Goal: Task Accomplishment & Management: Complete application form

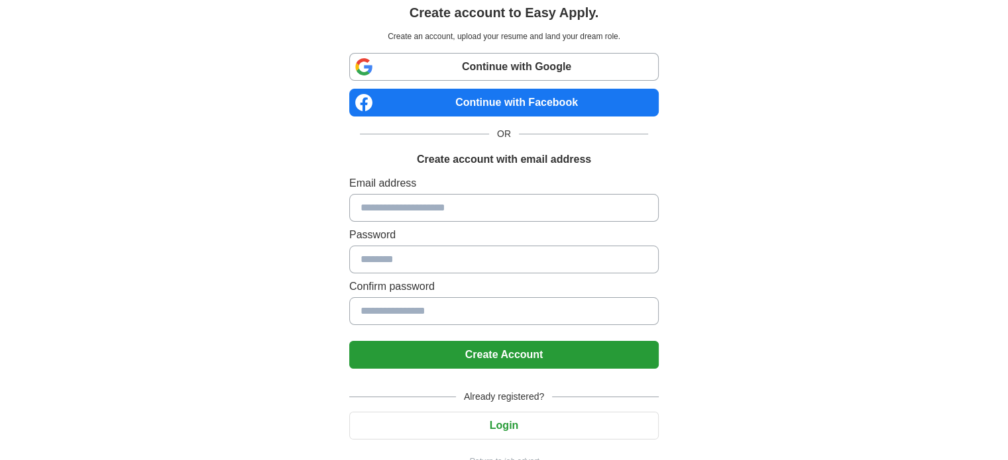
scroll to position [69, 0]
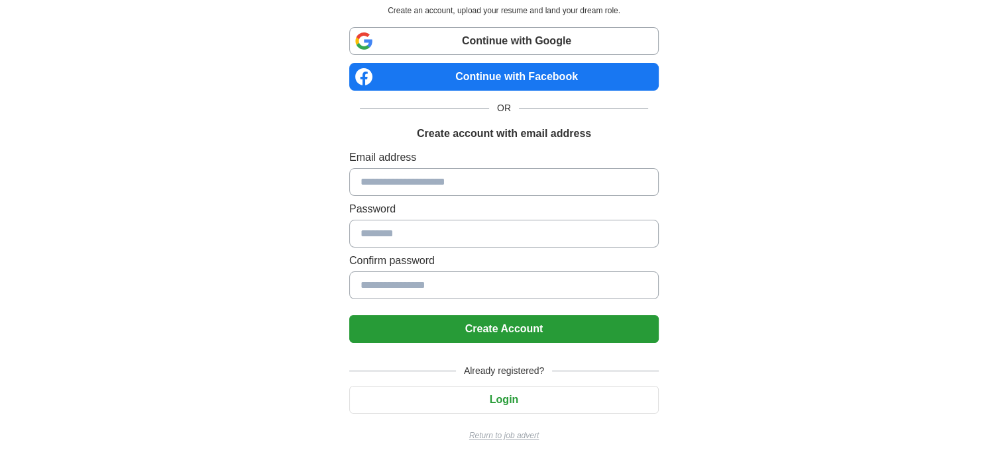
click at [475, 192] on input at bounding box center [503, 182] width 309 height 28
click at [472, 183] on input at bounding box center [503, 182] width 309 height 28
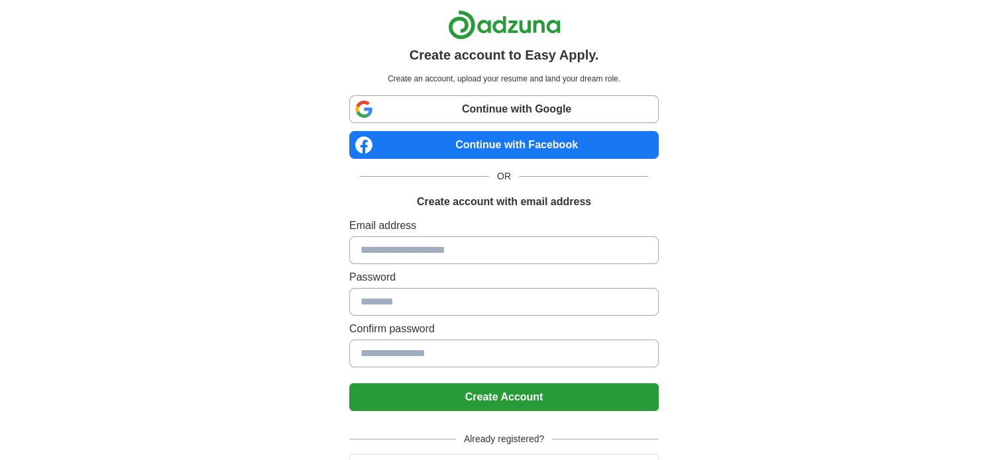
scroll to position [0, 0]
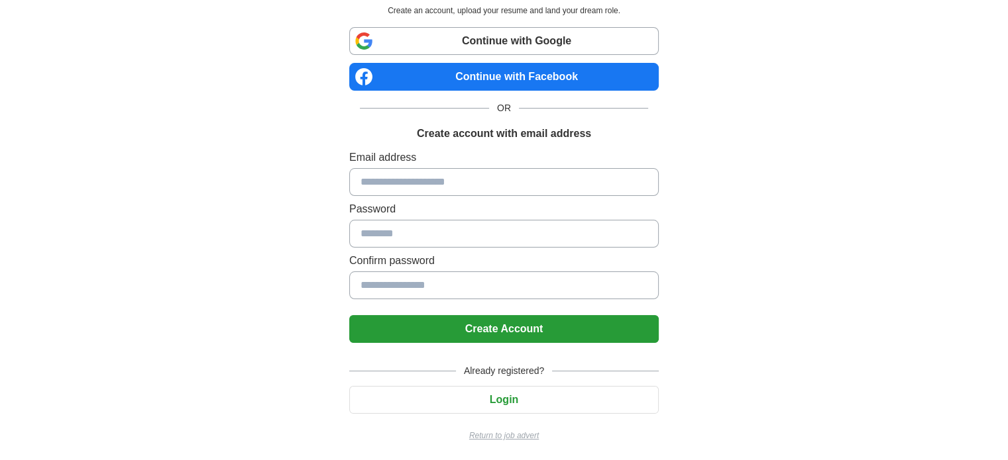
click at [526, 390] on button "Login" at bounding box center [503, 400] width 309 height 28
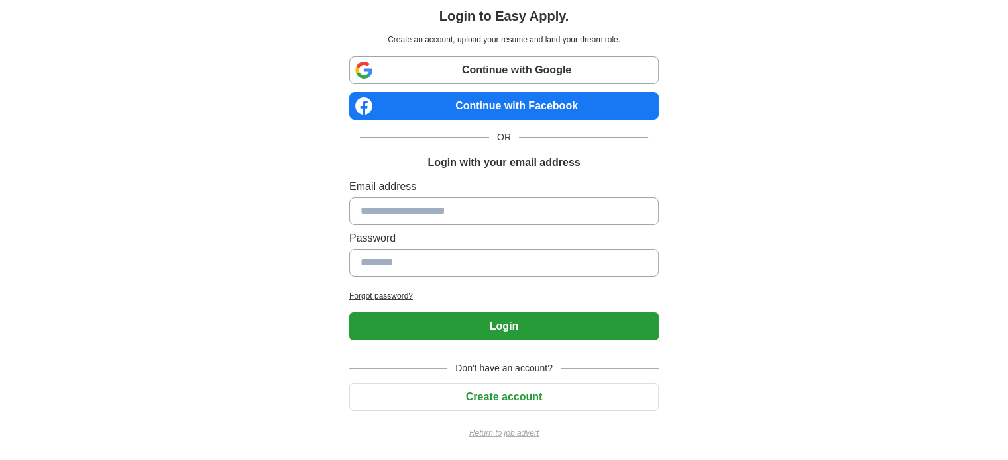
scroll to position [38, 0]
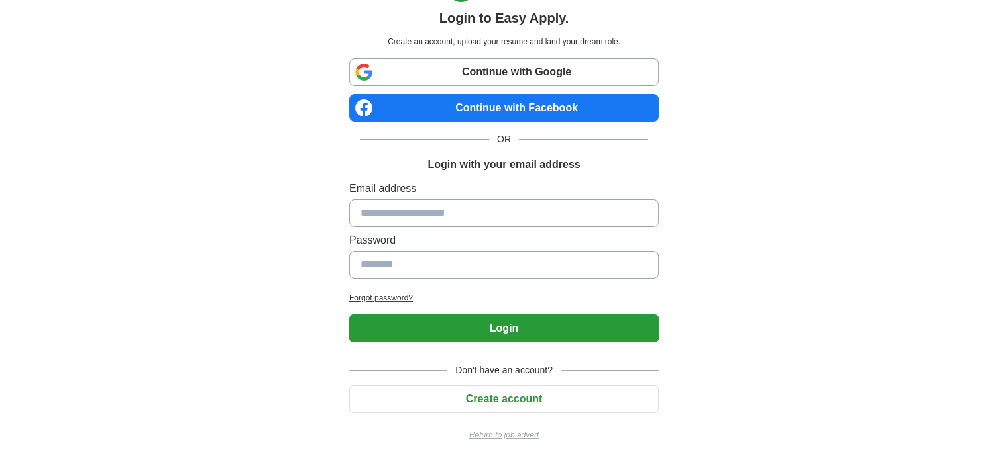
click at [493, 217] on input at bounding box center [503, 213] width 309 height 28
click at [482, 217] on input at bounding box center [503, 213] width 309 height 28
type input "**********"
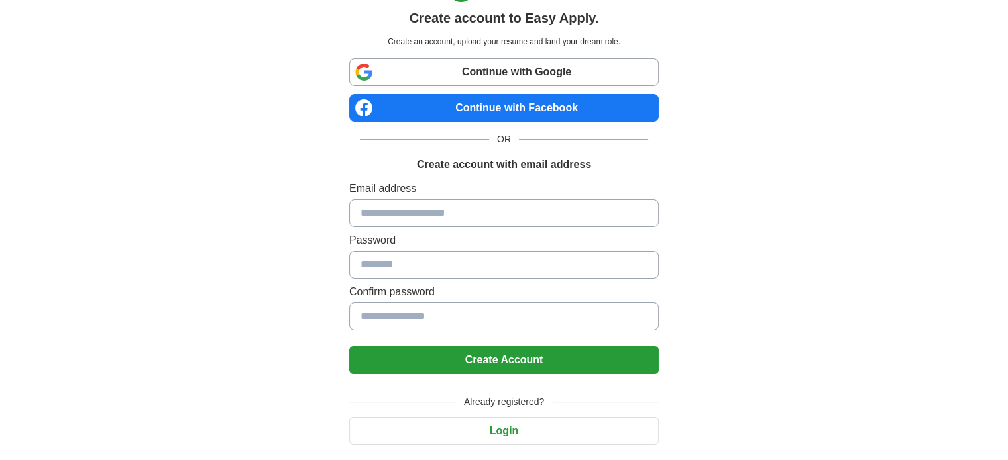
scroll to position [69, 0]
